Goal: Information Seeking & Learning: Find contact information

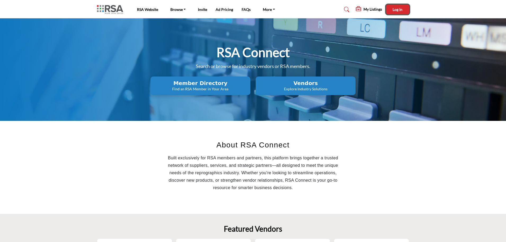
click at [397, 7] on button "Log In" at bounding box center [397, 10] width 23 height 10
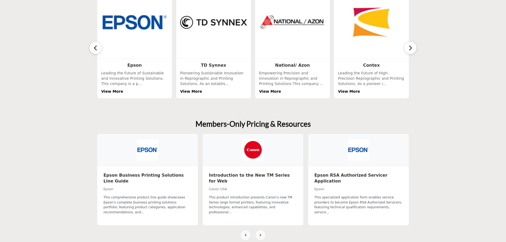
scroll to position [265, 0]
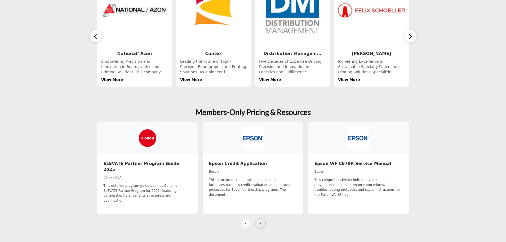
click at [261, 224] on icon at bounding box center [261, 223] width 4 height 4
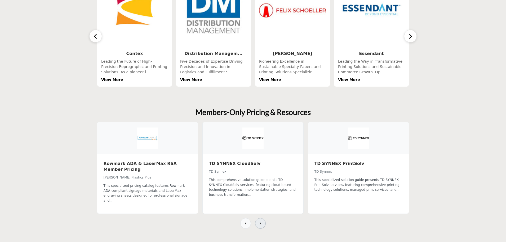
click at [261, 224] on icon at bounding box center [261, 223] width 4 height 4
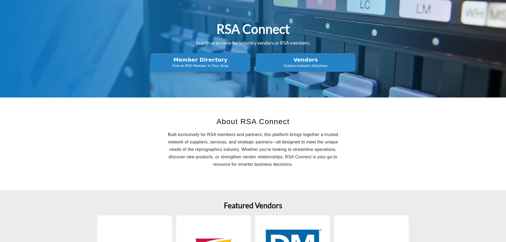
scroll to position [0, 0]
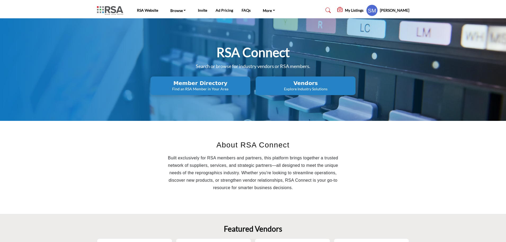
click at [388, 13] on div "Steven Maples My Profile My Interests My Lists My Vendors My RFPs My Listings S…" at bounding box center [387, 11] width 43 height 12
click at [378, 10] on profile-featured-7842b01c-ea09-4990-8b01-fc810ce6acd8 "Show hide supplier dropdown" at bounding box center [372, 11] width 12 height 12
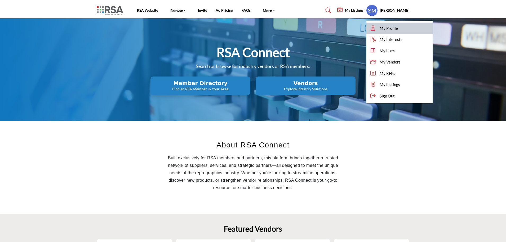
click at [384, 26] on span "My Profile" at bounding box center [389, 28] width 18 height 6
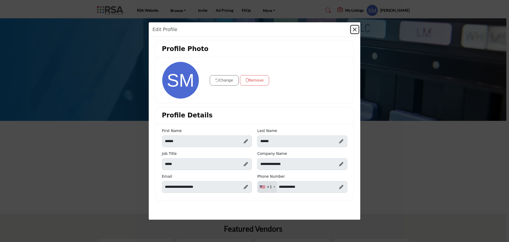
click at [353, 31] on button "Close" at bounding box center [354, 29] width 7 height 7
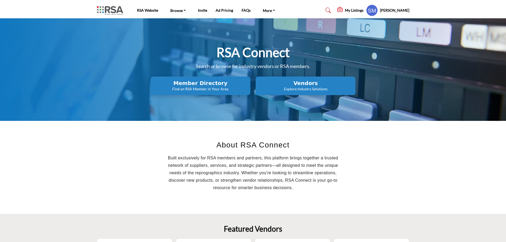
click at [358, 10] on h5 "My Listings" at bounding box center [354, 10] width 19 height 5
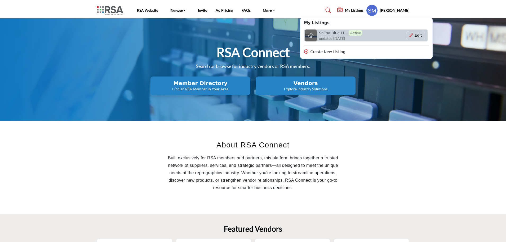
click at [340, 34] on h6 "Salina Blue LL... Active" at bounding box center [340, 33] width 43 height 6
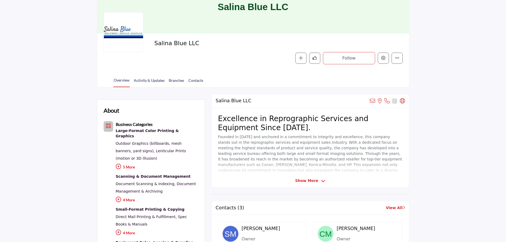
scroll to position [53, 0]
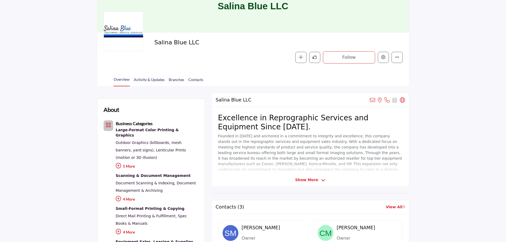
click at [317, 179] on span "Show More" at bounding box center [310, 180] width 30 height 6
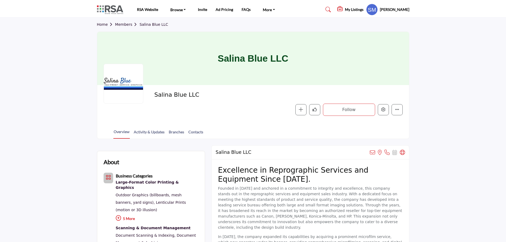
scroll to position [0, 0]
click at [103, 25] on link "Home" at bounding box center [106, 25] width 18 height 4
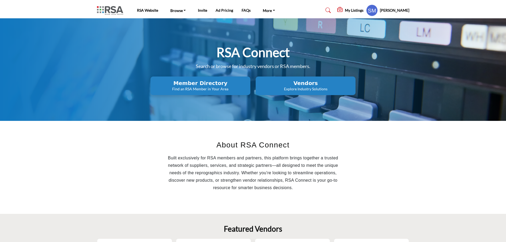
click at [302, 83] on h2 "Vendors" at bounding box center [305, 83] width 97 height 6
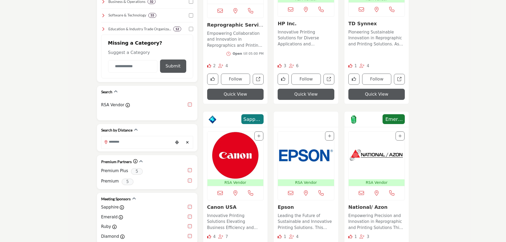
scroll to position [239, 0]
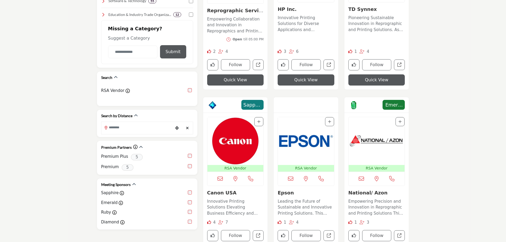
click at [237, 138] on img "Open Listing in new tab" at bounding box center [236, 141] width 56 height 48
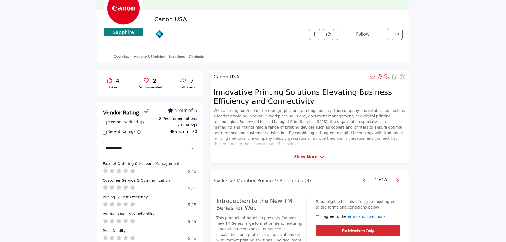
scroll to position [80, 0]
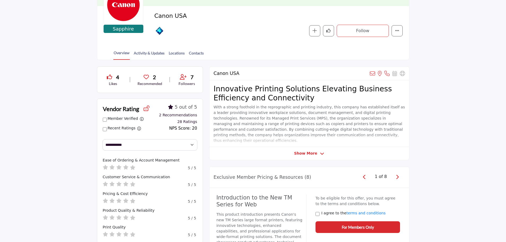
click at [321, 151] on icon at bounding box center [322, 153] width 4 height 5
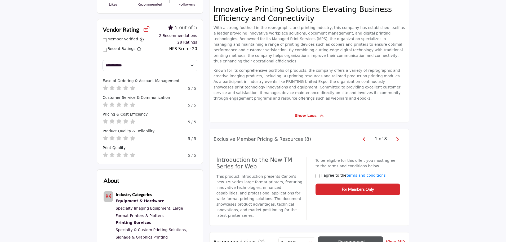
scroll to position [159, 0]
click at [398, 136] on icon "button" at bounding box center [397, 138] width 3 height 5
click at [364, 135] on span "button" at bounding box center [364, 138] width 7 height 7
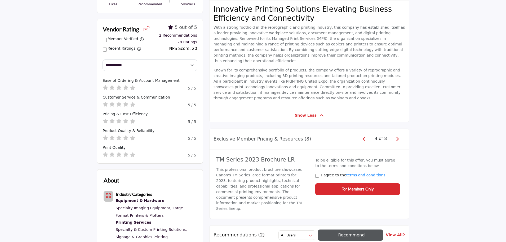
click at [397, 136] on icon "button" at bounding box center [397, 138] width 3 height 5
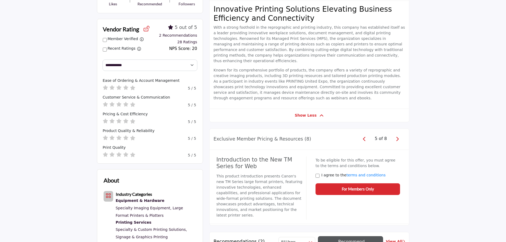
click at [398, 136] on icon "button" at bounding box center [397, 138] width 3 height 5
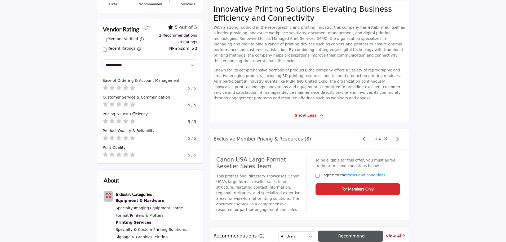
click at [398, 136] on icon "button" at bounding box center [397, 138] width 3 height 5
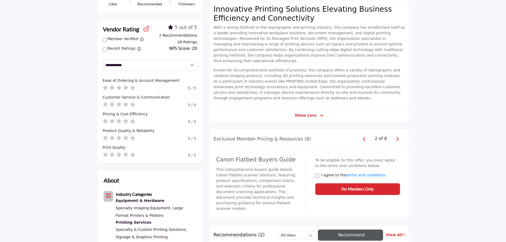
click at [398, 136] on icon "button" at bounding box center [397, 138] width 3 height 5
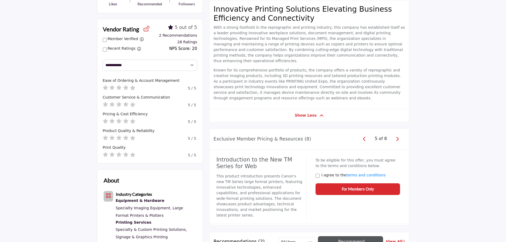
click at [398, 136] on icon "button" at bounding box center [397, 138] width 3 height 5
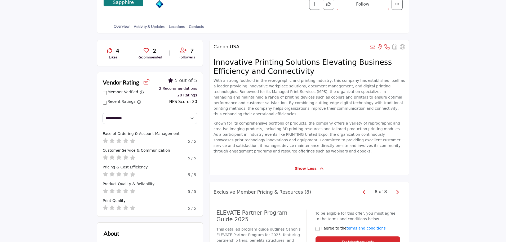
scroll to position [80, 0]
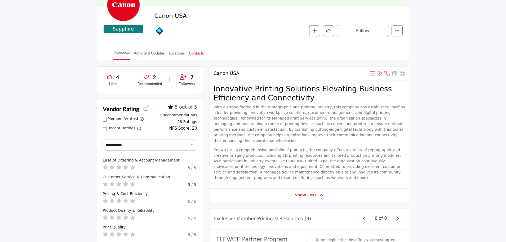
click at [195, 53] on link "Contacts" at bounding box center [196, 54] width 15 height 9
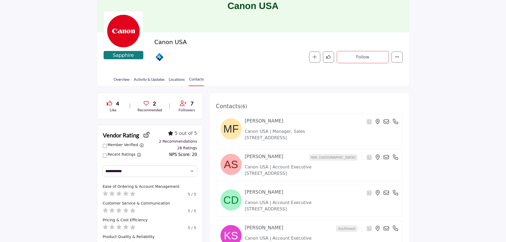
scroll to position [53, 0]
click at [143, 80] on link "Activity & Updates" at bounding box center [149, 81] width 31 height 9
